Goal: Task Accomplishment & Management: Manage account settings

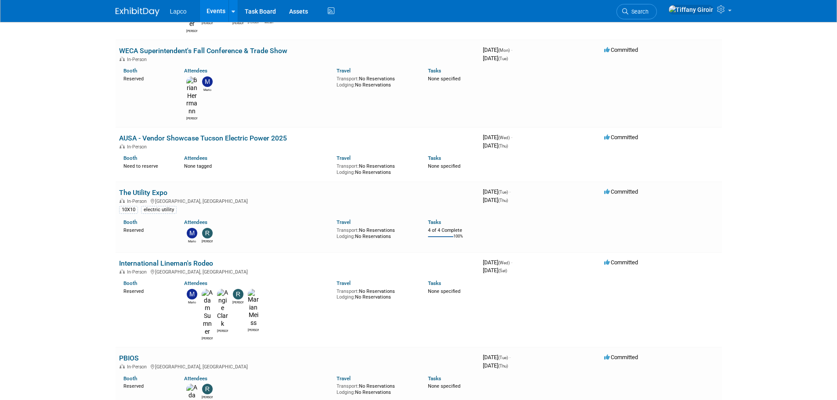
scroll to position [220, 0]
click at [253, 381] on div "Adam Ronnie" at bounding box center [253, 408] width 152 height 54
click at [132, 353] on link "PBIOS" at bounding box center [129, 357] width 20 height 8
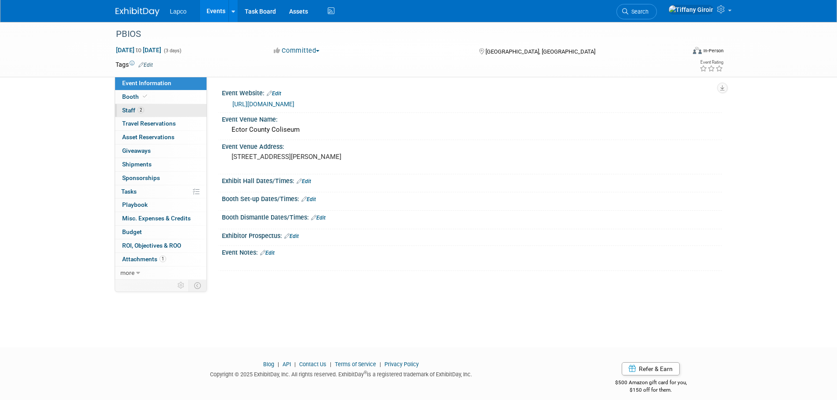
click at [147, 110] on link "2 Staff 2" at bounding box center [160, 110] width 91 height 13
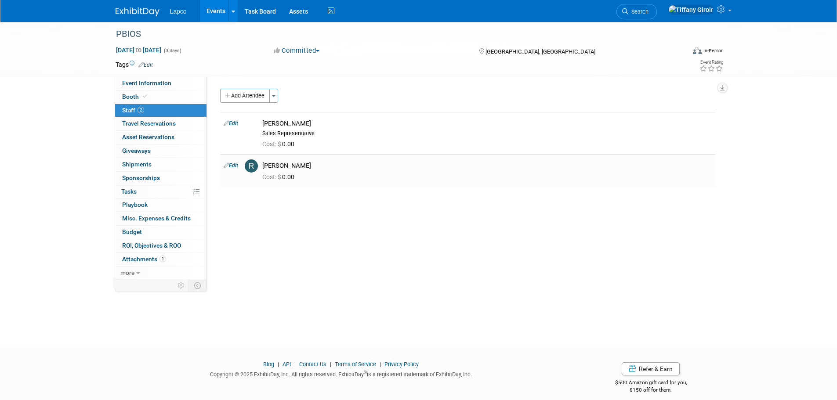
click at [236, 166] on link "Edit" at bounding box center [231, 165] width 14 height 6
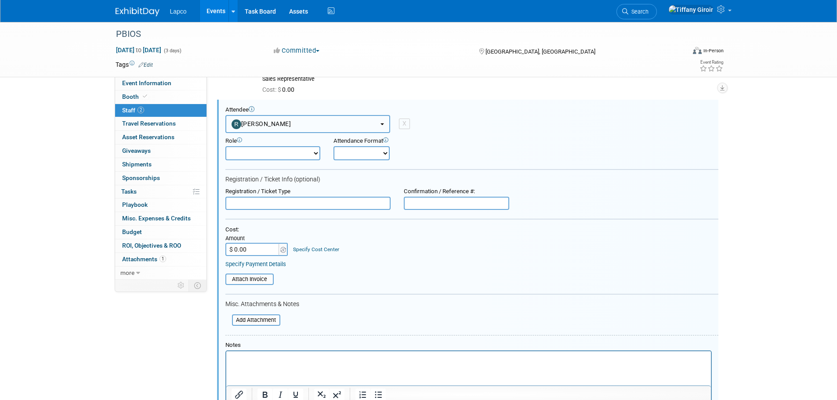
click at [372, 123] on button "[PERSON_NAME]" at bounding box center [307, 124] width 165 height 18
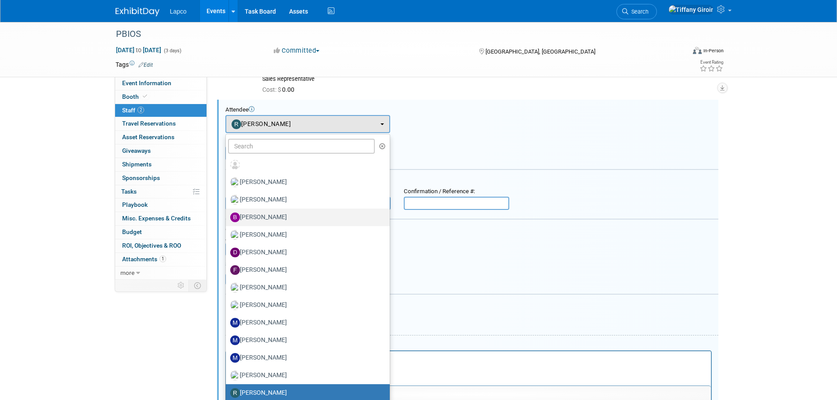
click at [318, 222] on label "Bret Blanco" at bounding box center [305, 217] width 151 height 14
click at [227, 219] on input "Bret Blanco" at bounding box center [224, 216] width 6 height 6
select select "fb9bcc33-fa24-4e3e-963c-05359689e06e"
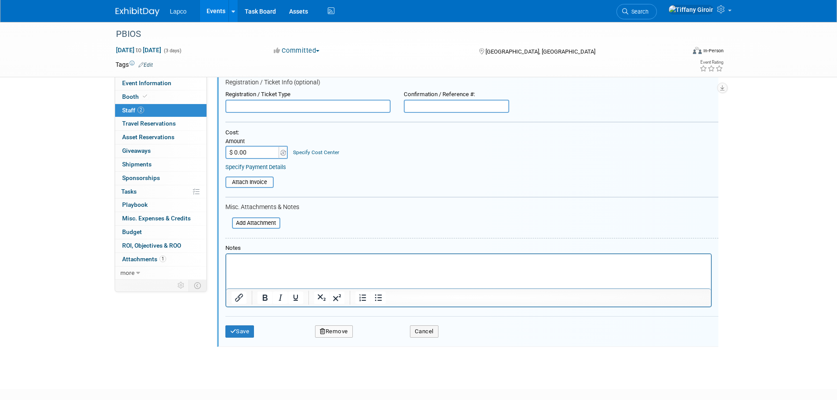
scroll to position [202, 0]
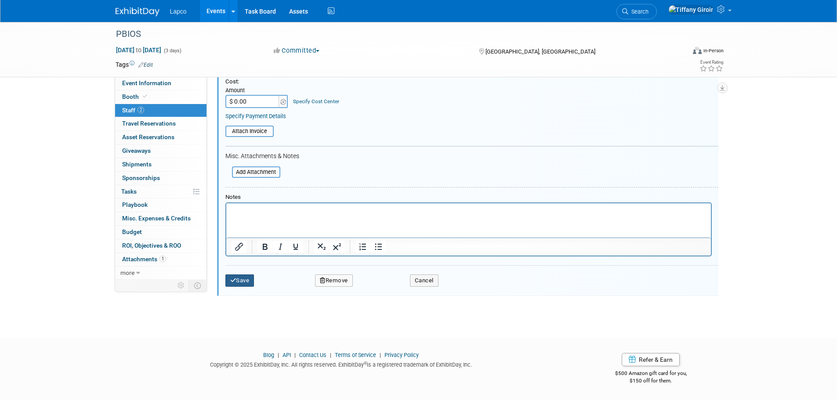
click at [250, 283] on button "Save" at bounding box center [239, 280] width 29 height 12
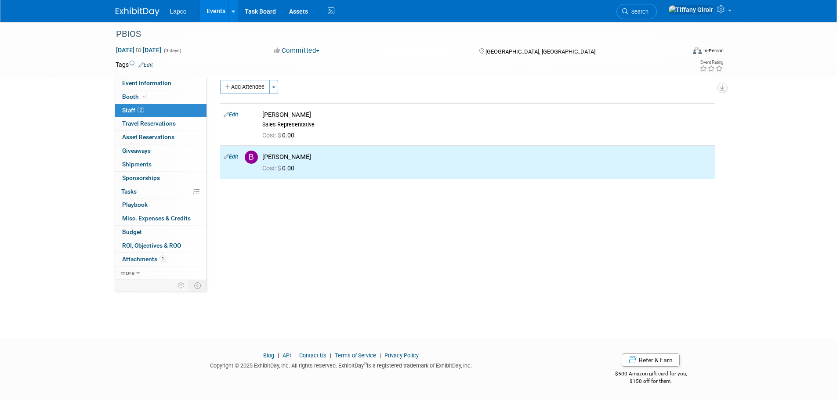
scroll to position [0, 0]
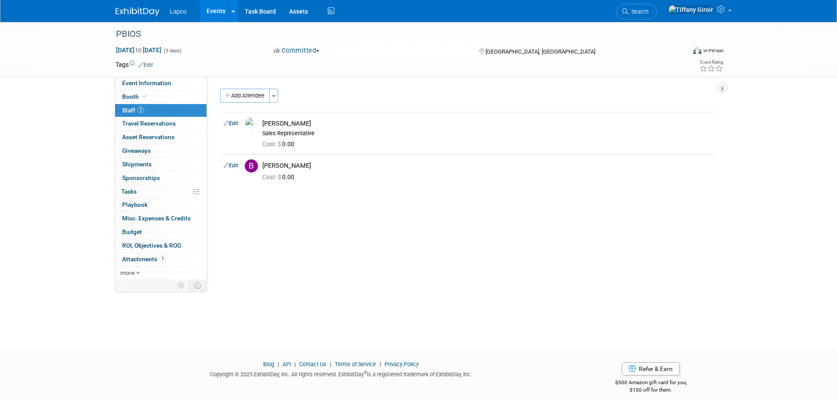
click at [209, 10] on link "Events" at bounding box center [216, 11] width 32 height 22
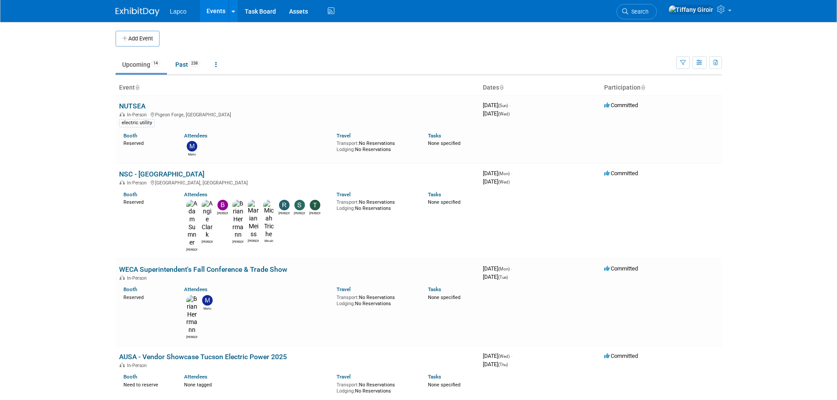
click at [766, 104] on body "Lapco Events Add Event Bulk Upload Events Shareable Event Boards Recently Viewe…" at bounding box center [418, 200] width 837 height 400
click at [66, 180] on body "Lapco Events Add Event Bulk Upload Events Shareable Event Boards Recently Viewe…" at bounding box center [418, 200] width 837 height 400
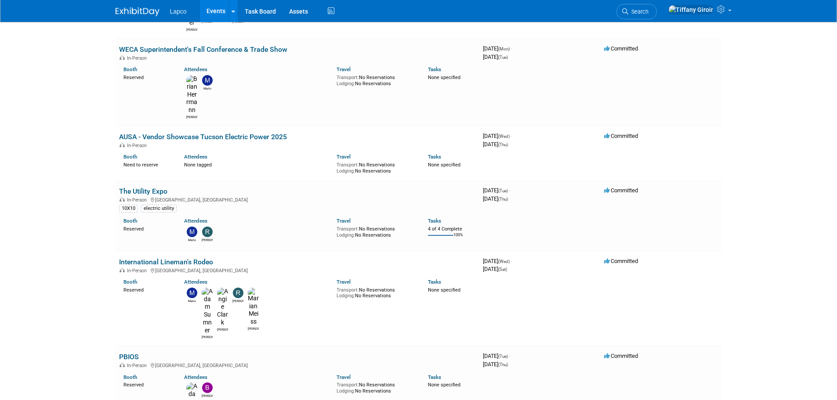
scroll to position [264, 0]
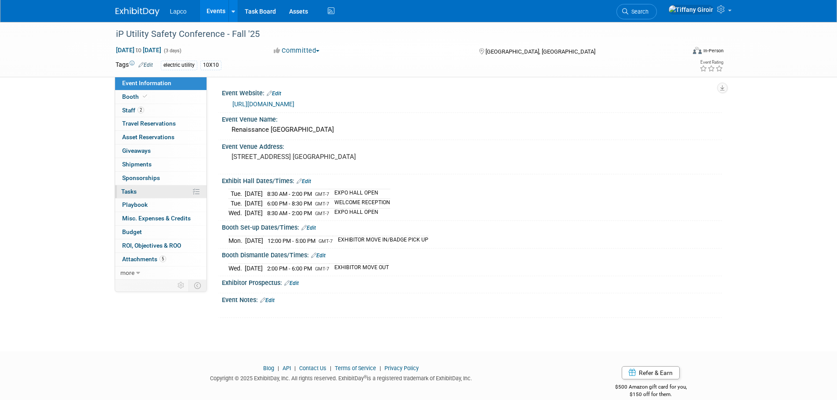
click at [145, 191] on link "0% Tasks 0%" at bounding box center [160, 191] width 91 height 13
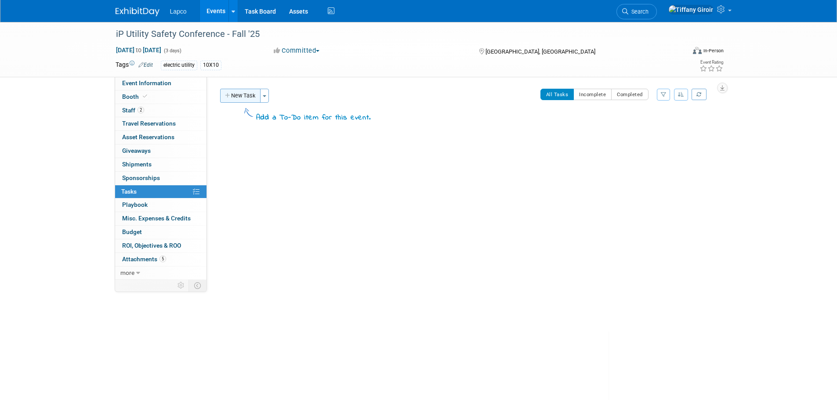
click at [241, 95] on button "New Task" at bounding box center [240, 96] width 40 height 14
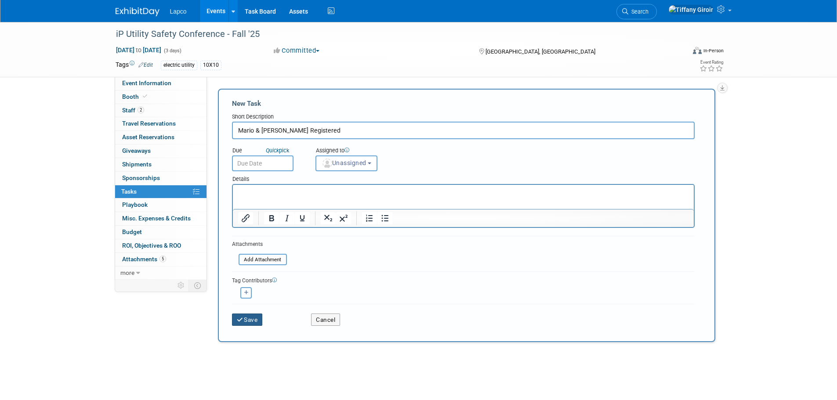
type input "Mario & [PERSON_NAME] Registered"
click at [256, 318] on button "Save" at bounding box center [247, 320] width 31 height 12
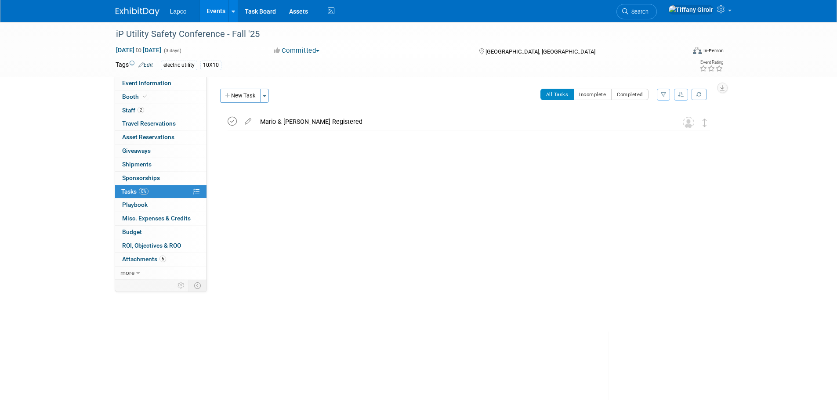
click at [235, 118] on icon at bounding box center [231, 121] width 9 height 9
click at [247, 98] on button "New Task" at bounding box center [240, 96] width 40 height 14
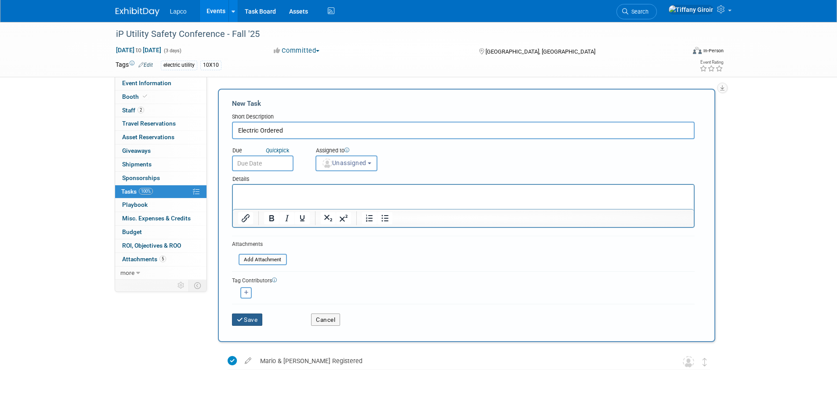
type input "Electric Ordered"
click at [250, 319] on button "Save" at bounding box center [247, 320] width 31 height 12
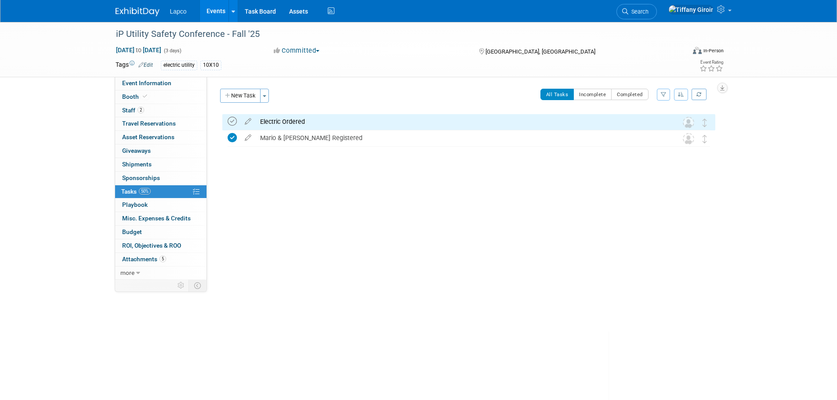
click at [233, 122] on icon at bounding box center [231, 121] width 9 height 9
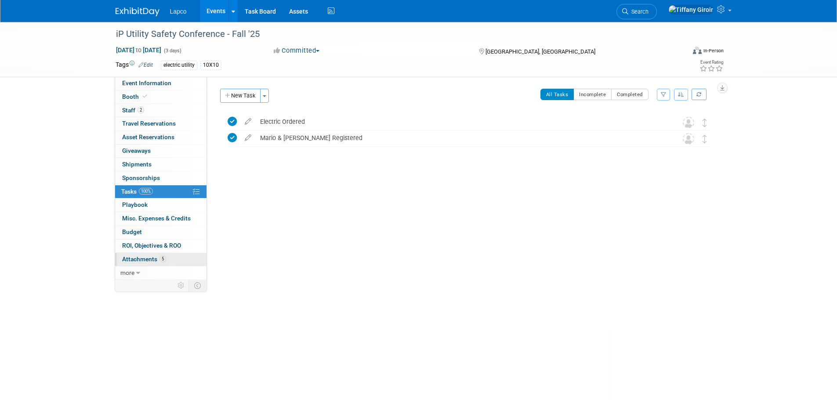
click at [150, 255] on link "5 Attachments 5" at bounding box center [160, 259] width 91 height 13
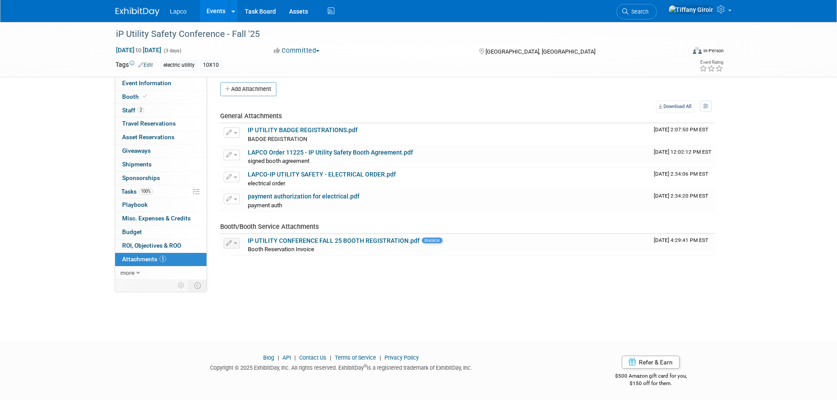
scroll to position [9, 0]
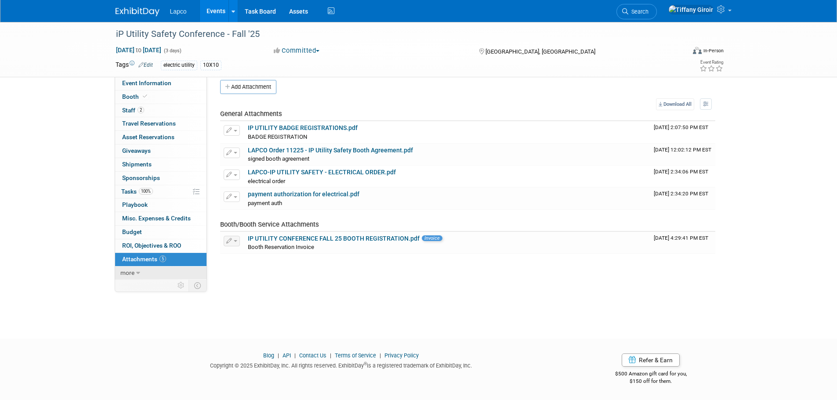
click at [152, 271] on link "more" at bounding box center [160, 273] width 91 height 13
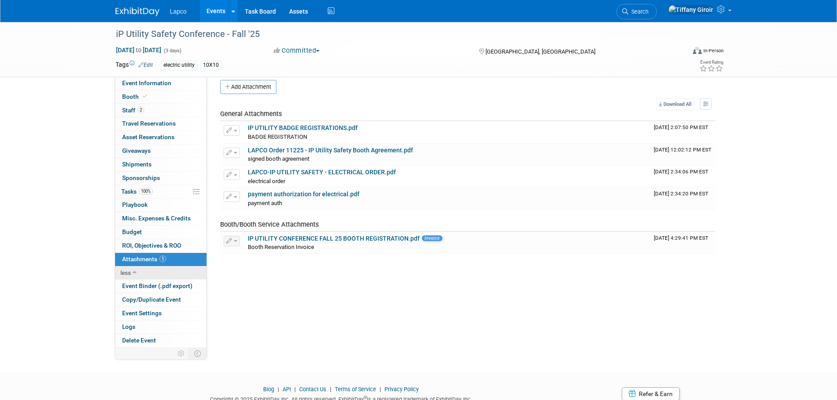
scroll to position [0, 0]
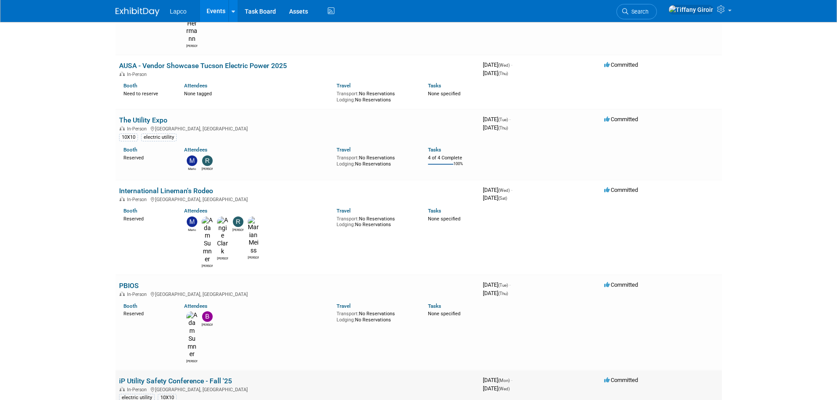
scroll to position [306, 0]
